Goal: Information Seeking & Learning: Learn about a topic

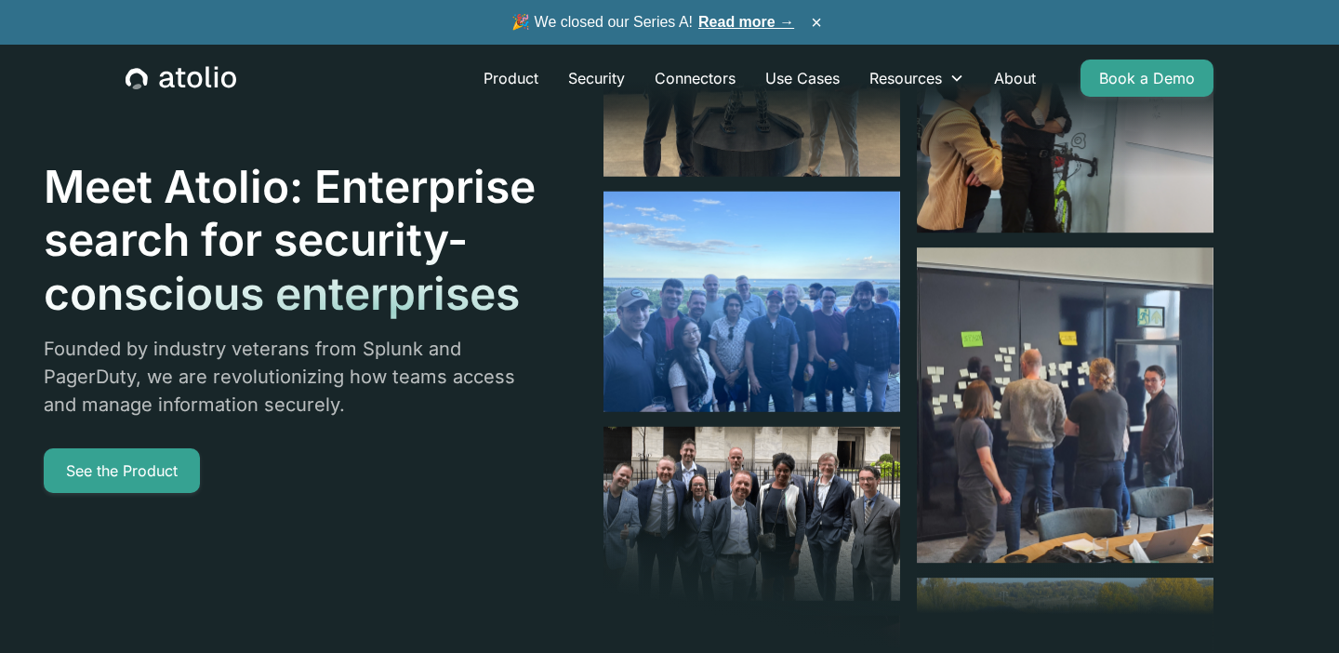
click at [726, 27] on link "Read more →" at bounding box center [746, 22] width 96 height 16
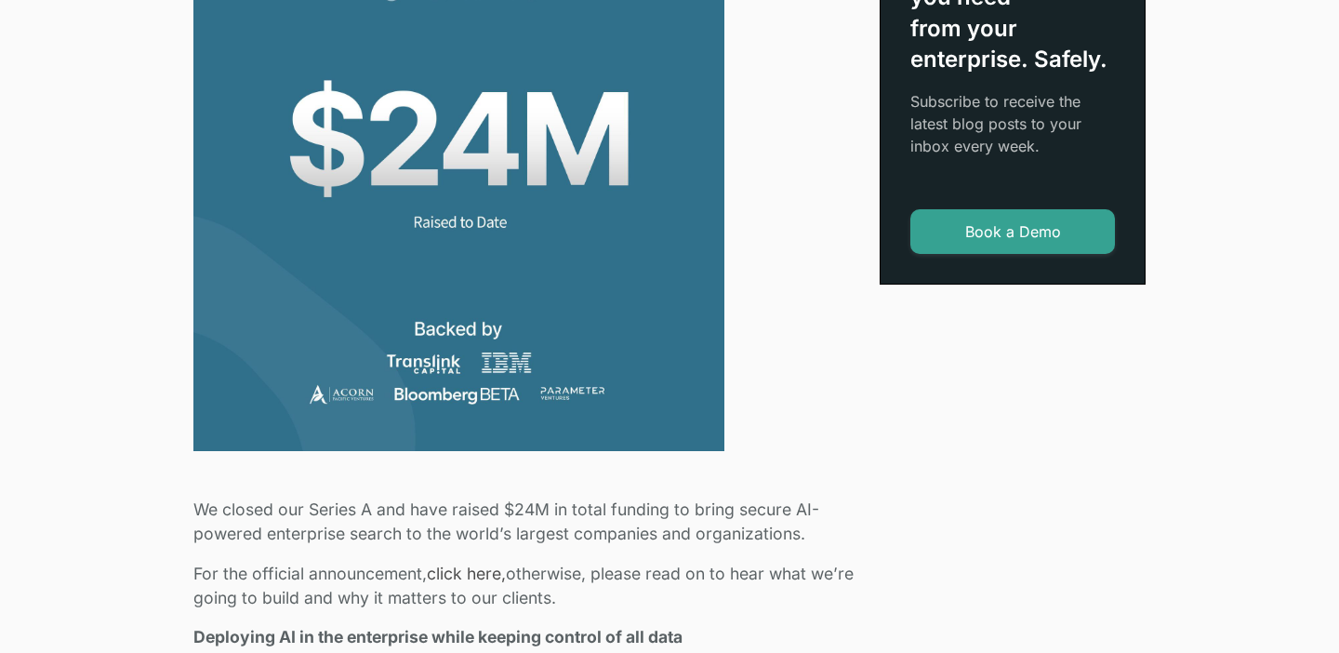
scroll to position [704, 0]
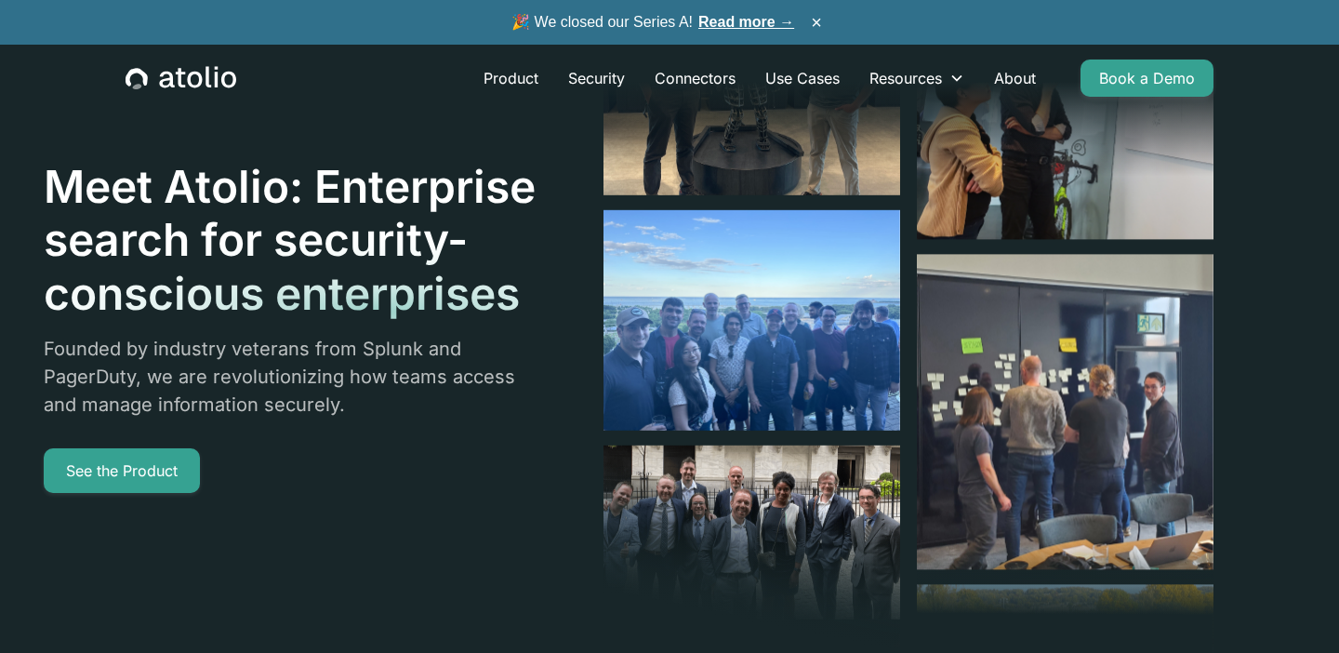
click at [216, 66] on icon "home" at bounding box center [181, 78] width 111 height 24
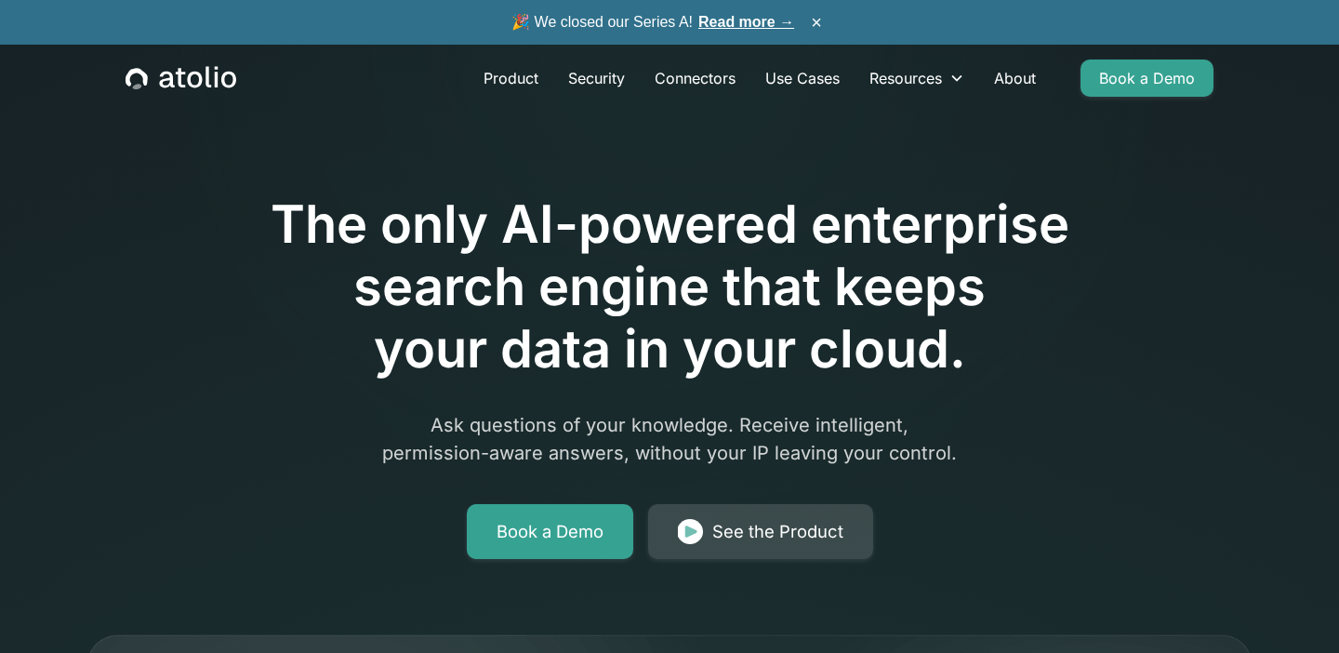
click at [705, 535] on link "See the Product" at bounding box center [760, 532] width 225 height 56
click at [704, 31] on span "🎉 We closed our Series A! Read more →" at bounding box center [652, 22] width 283 height 22
click at [706, 21] on link "Read more →" at bounding box center [746, 22] width 96 height 16
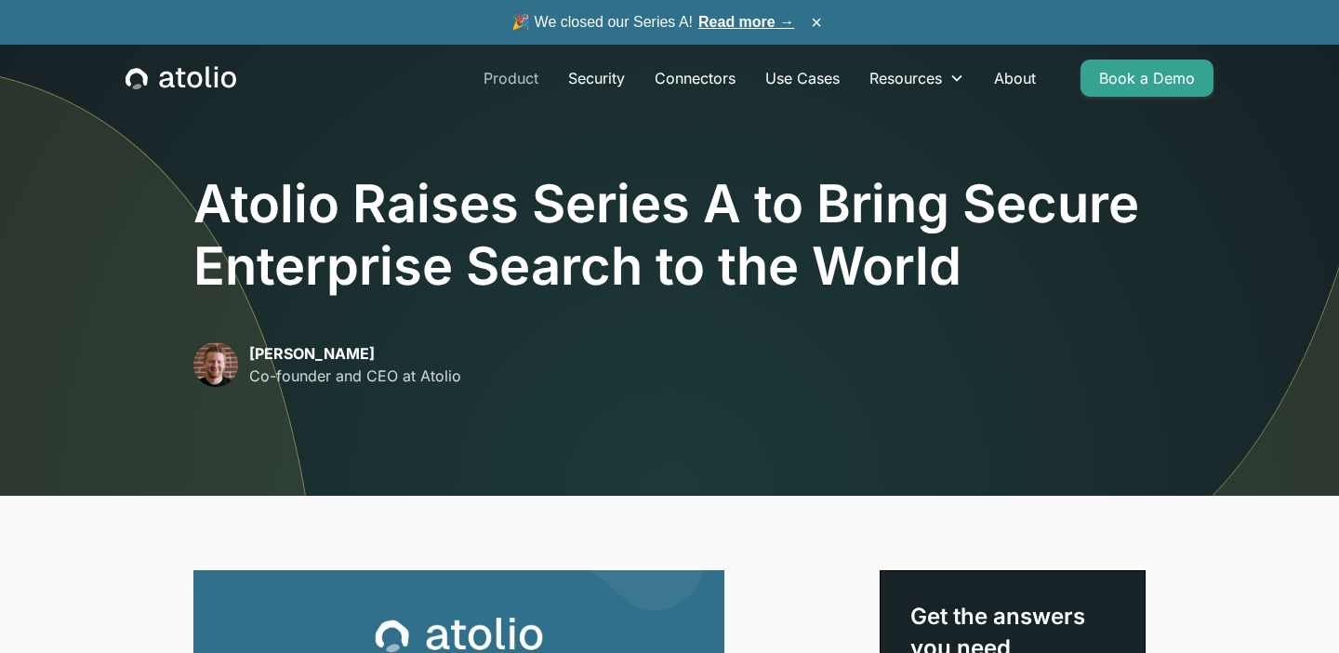
click at [479, 82] on link "Product" at bounding box center [511, 78] width 85 height 37
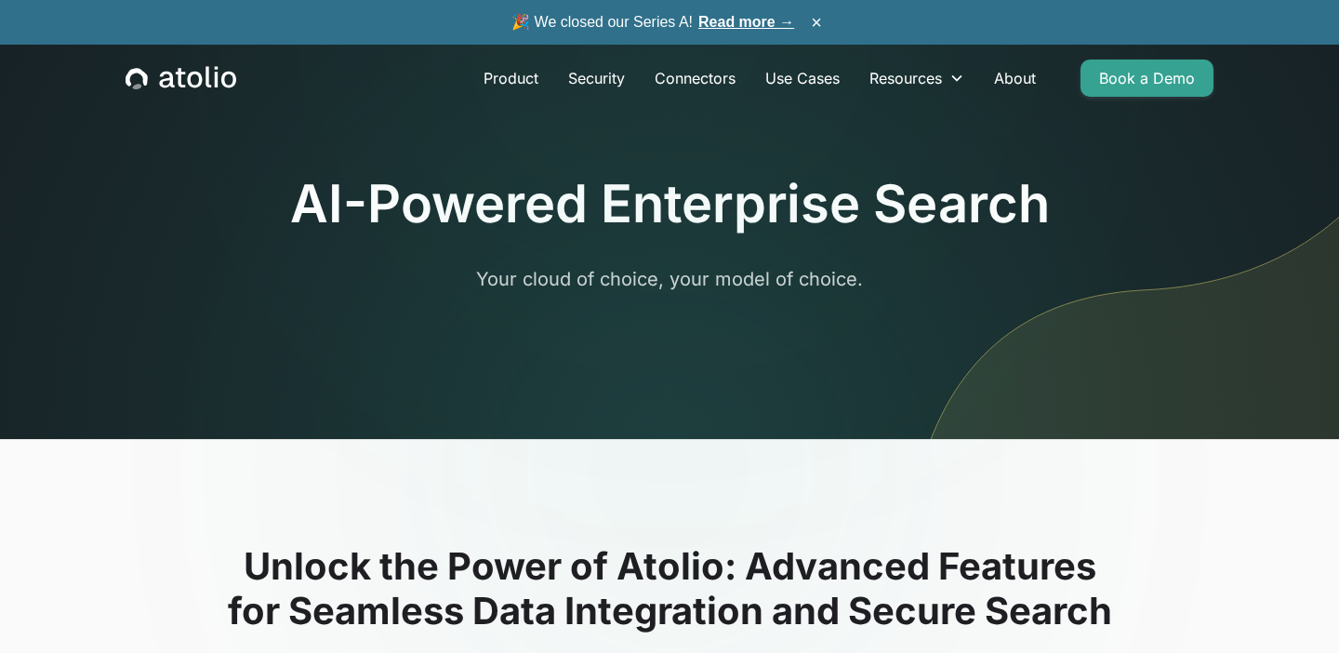
click at [198, 73] on icon "home" at bounding box center [194, 80] width 15 height 17
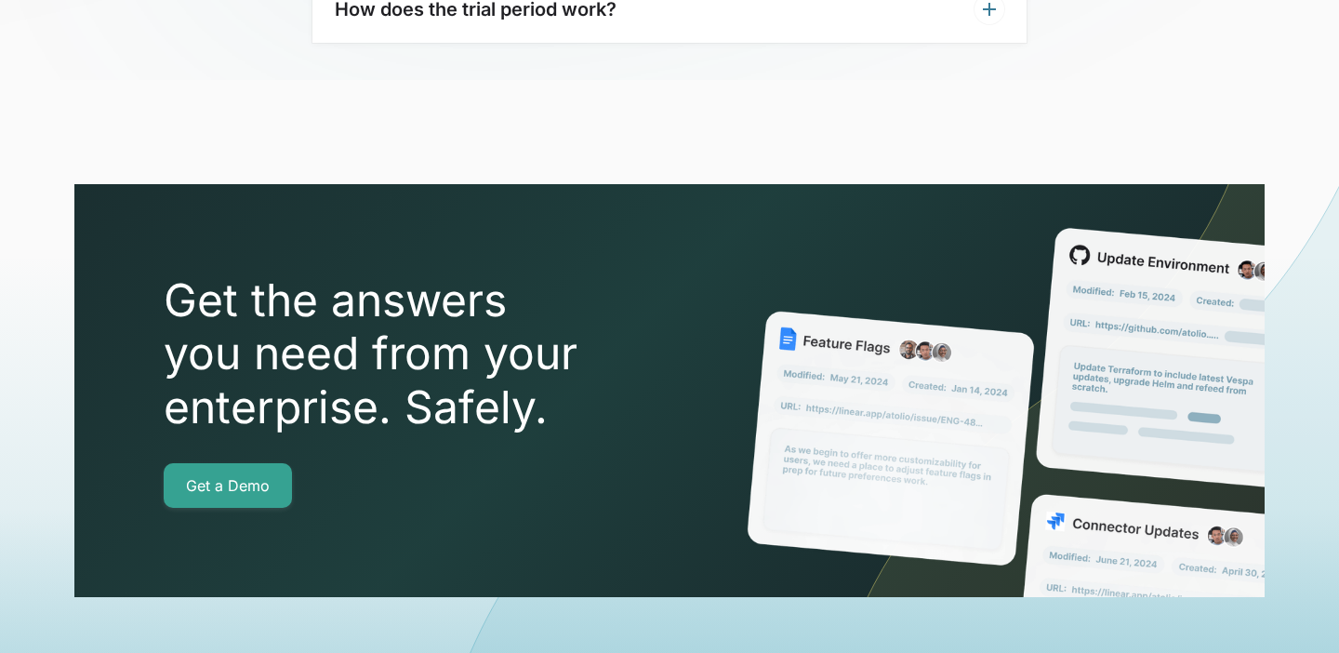
scroll to position [6745, 0]
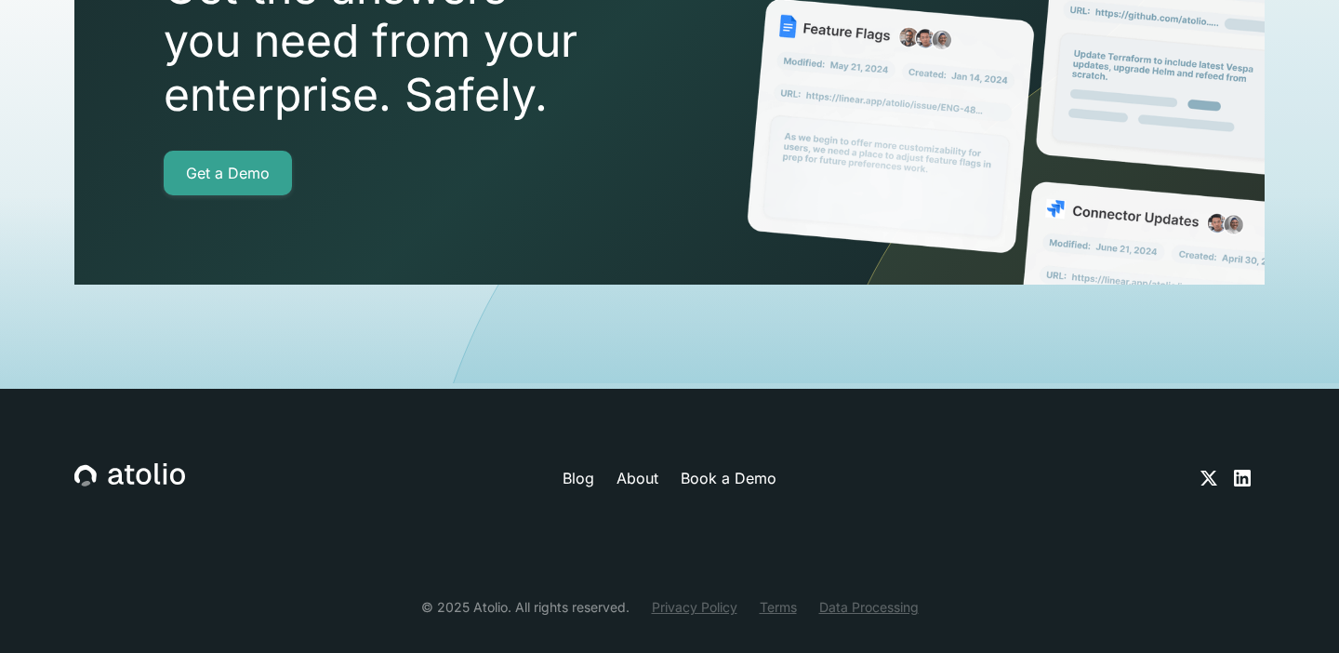
click at [632, 467] on link "About" at bounding box center [638, 478] width 42 height 22
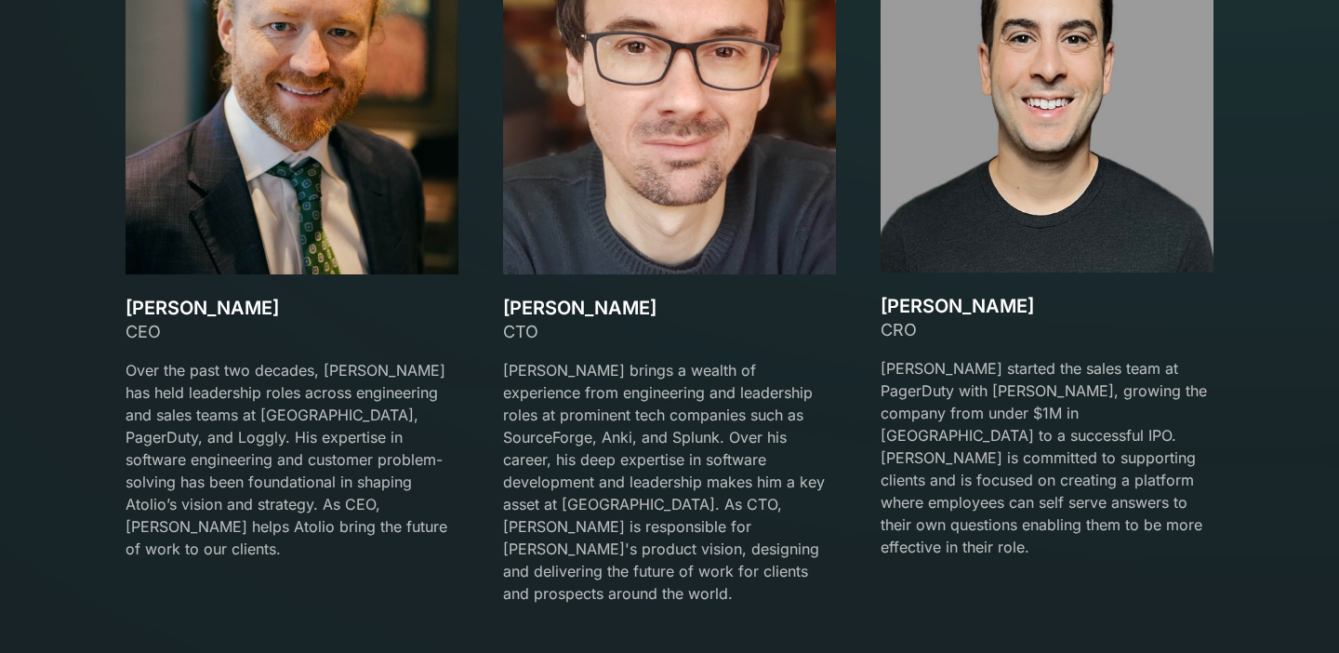
scroll to position [2806, 0]
